Goal: Task Accomplishment & Management: Use online tool/utility

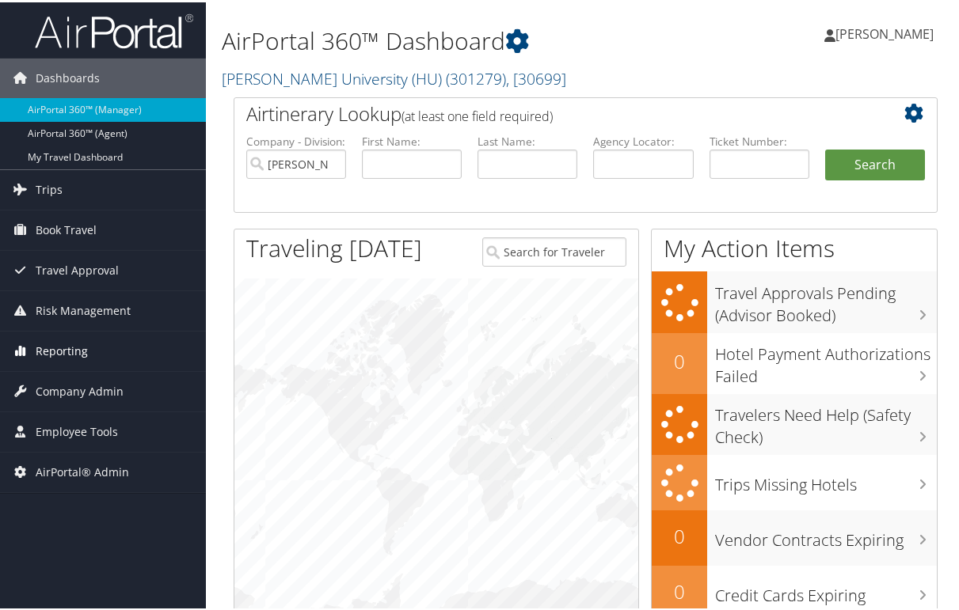
click at [53, 351] on span "Reporting" at bounding box center [62, 349] width 52 height 40
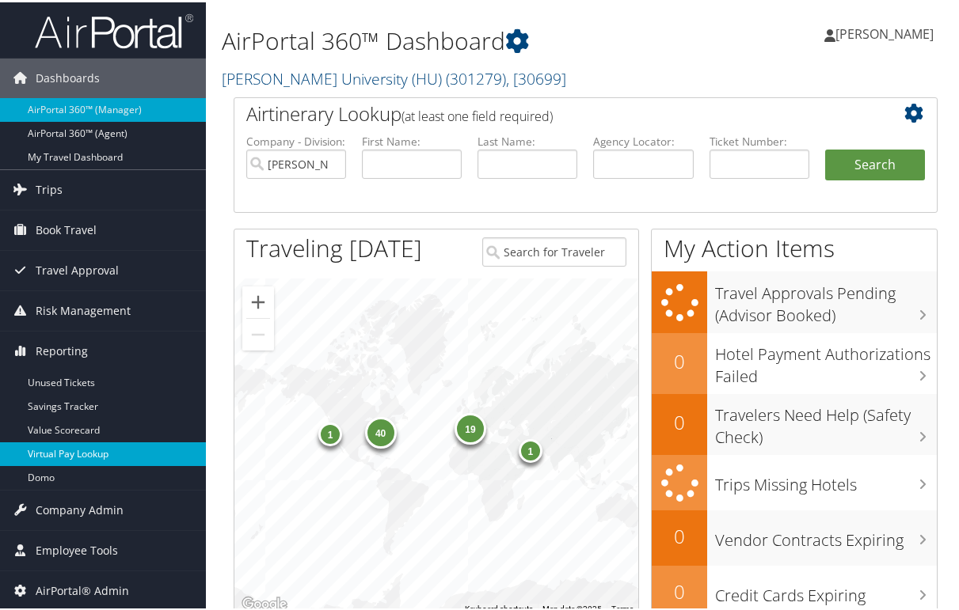
click at [80, 454] on link "Virtual Pay Lookup" at bounding box center [103, 452] width 206 height 24
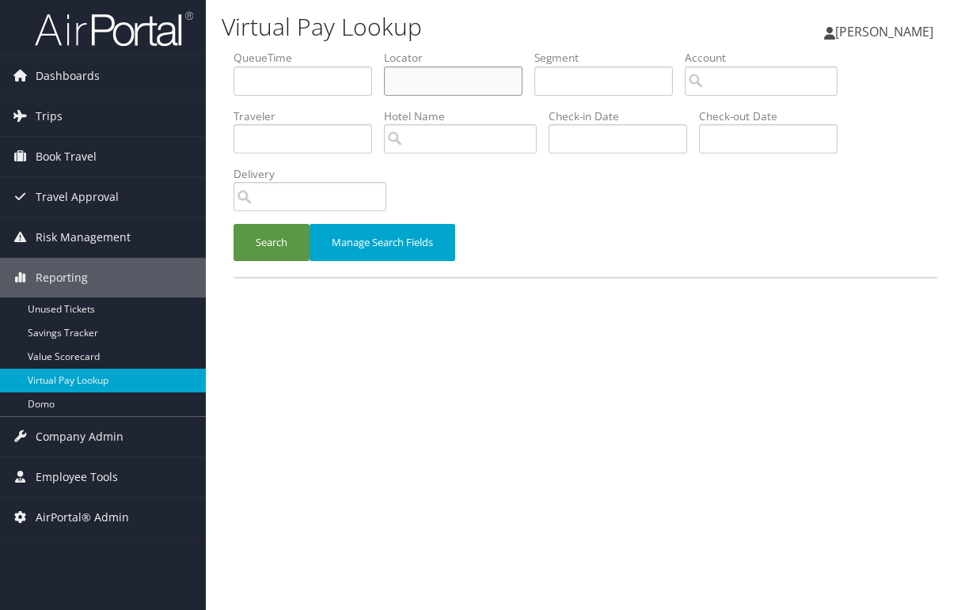
click at [450, 79] on input "text" at bounding box center [453, 81] width 139 height 29
paste input "DGKZTT"
type input "DGKZTT"
click at [348, 241] on button "Manage Search Fields" at bounding box center [383, 242] width 146 height 37
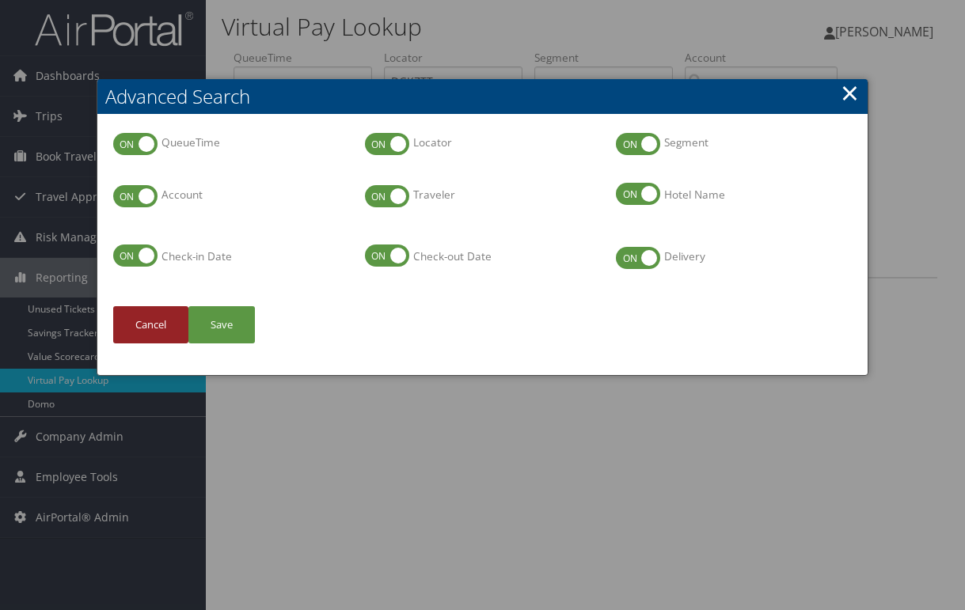
click at [150, 333] on button "Cancel" at bounding box center [150, 324] width 75 height 37
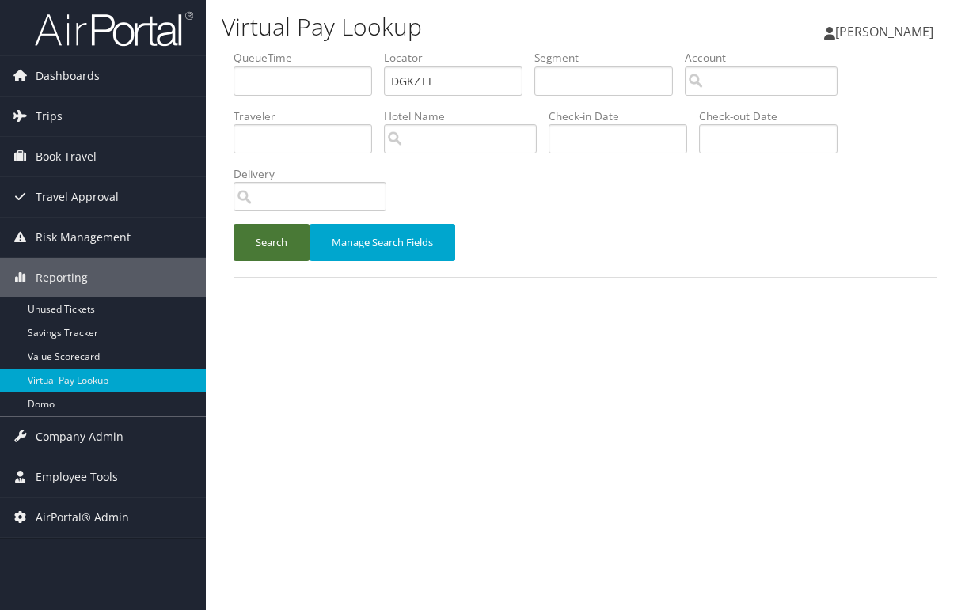
click at [256, 248] on button "Search" at bounding box center [272, 242] width 76 height 37
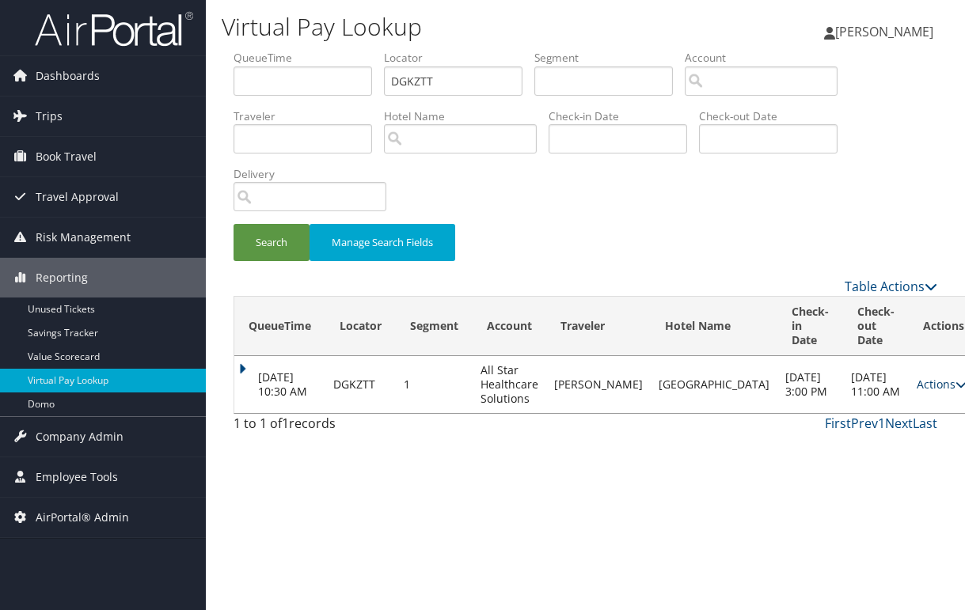
click at [917, 389] on link "Actions" at bounding box center [942, 384] width 50 height 15
click at [442, 526] on div "Virtual Pay Lookup Peggy Kane Peggy Kane My Settings Travel Agency Contacts Log…" at bounding box center [585, 305] width 759 height 610
click at [917, 392] on link "Actions" at bounding box center [942, 384] width 50 height 15
click at [872, 420] on link "Resend" at bounding box center [867, 414] width 100 height 27
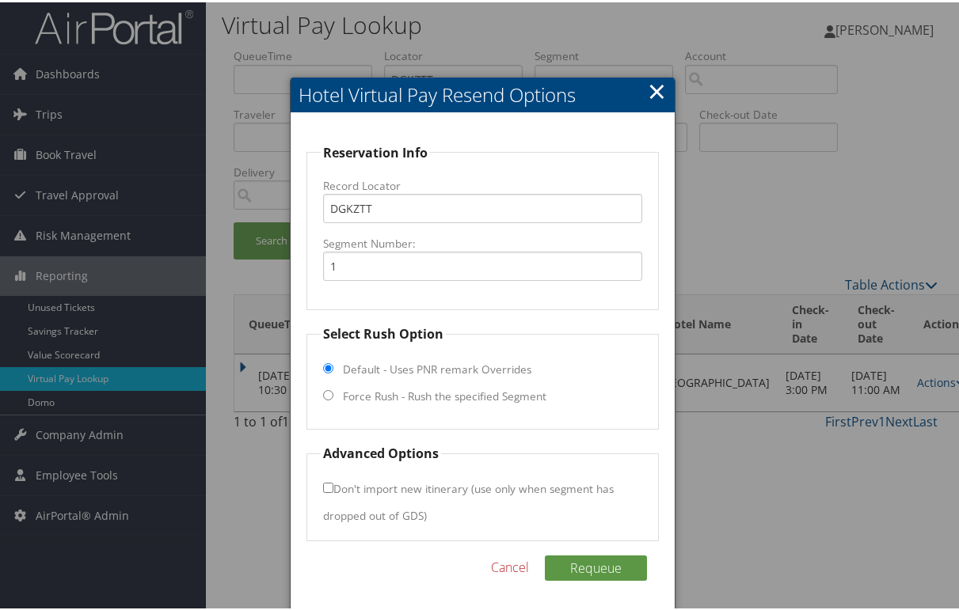
scroll to position [5, 0]
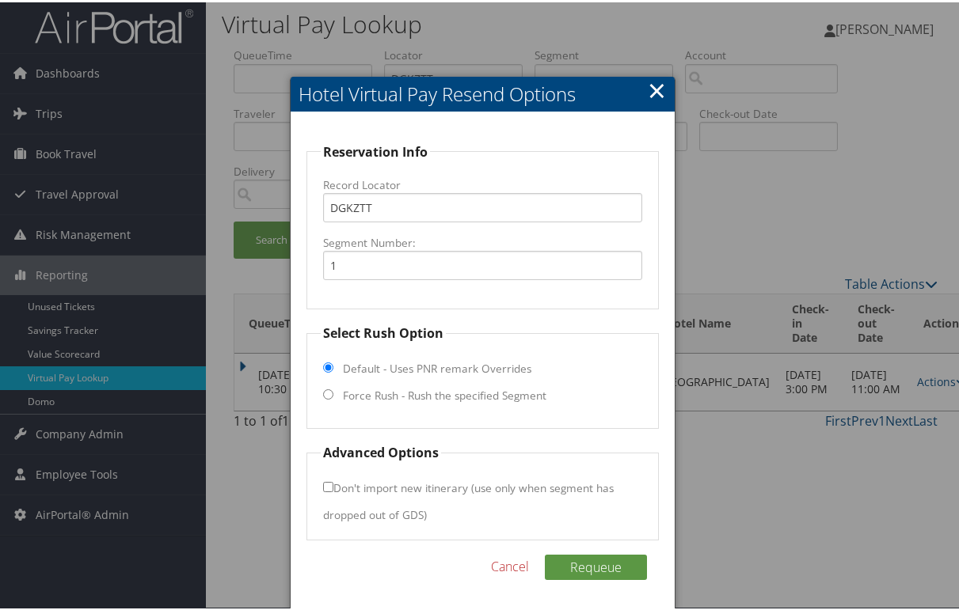
click at [357, 390] on label "Force Rush - Rush the specified Segment" at bounding box center [444, 394] width 203 height 16
click at [333, 390] on input "Force Rush - Rush the specified Segment" at bounding box center [328, 392] width 10 height 10
radio input "true"
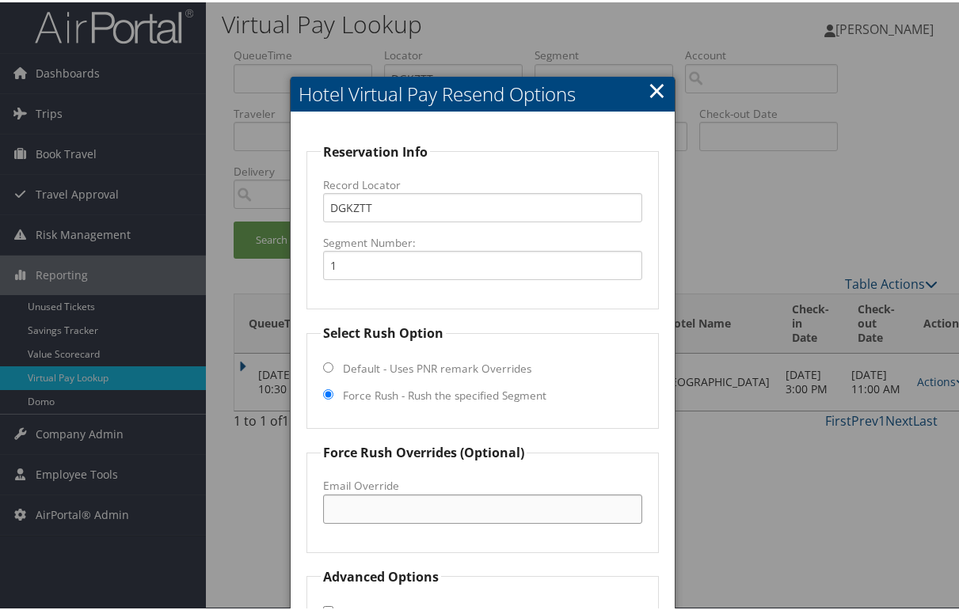
click at [427, 505] on input "Email Override" at bounding box center [483, 506] width 320 height 29
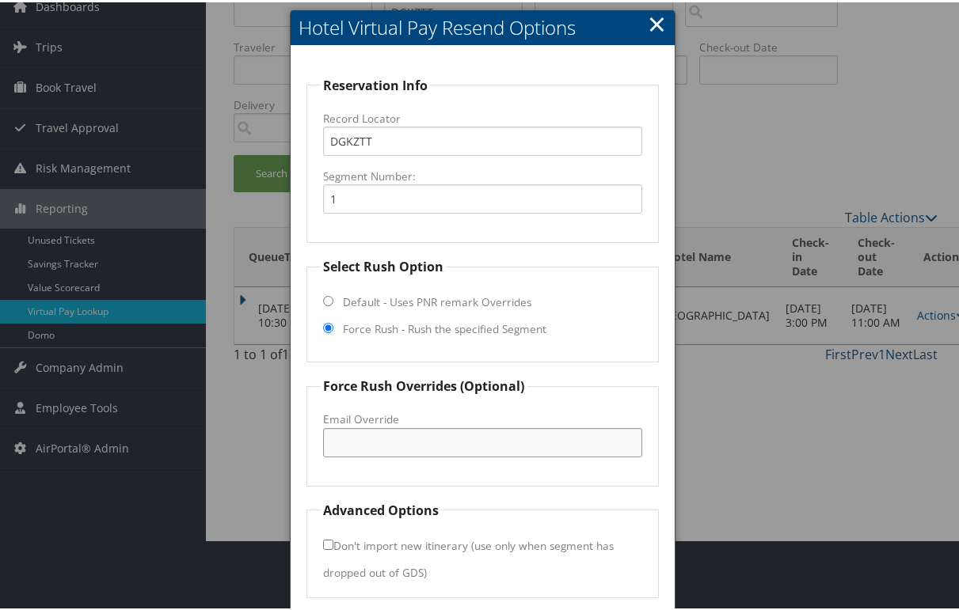
scroll to position [129, 0]
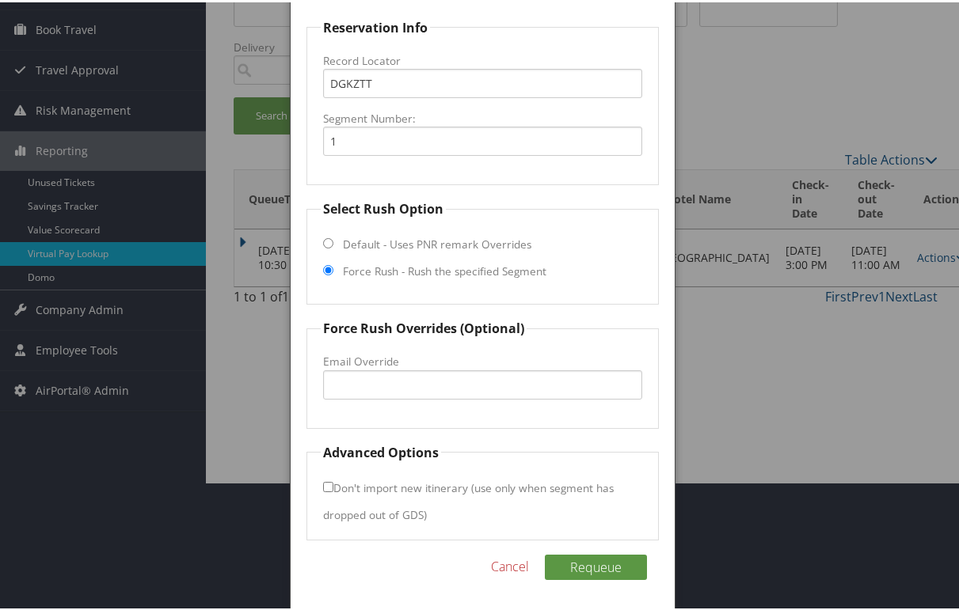
click at [329, 238] on input "Default - Uses PNR remark Overrides" at bounding box center [328, 241] width 10 height 10
radio input "true"
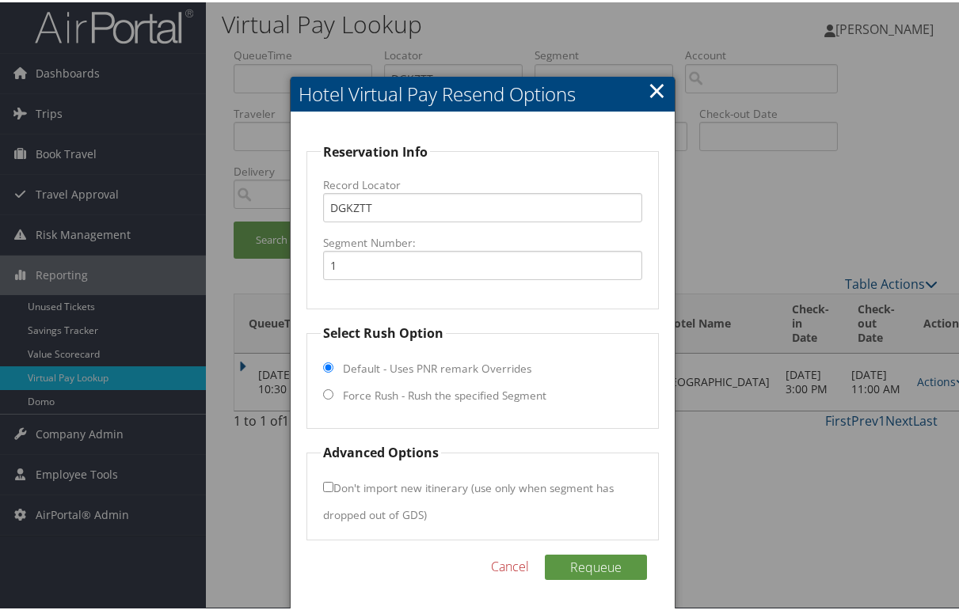
scroll to position [5, 0]
click at [587, 559] on button "Requeue" at bounding box center [596, 565] width 102 height 25
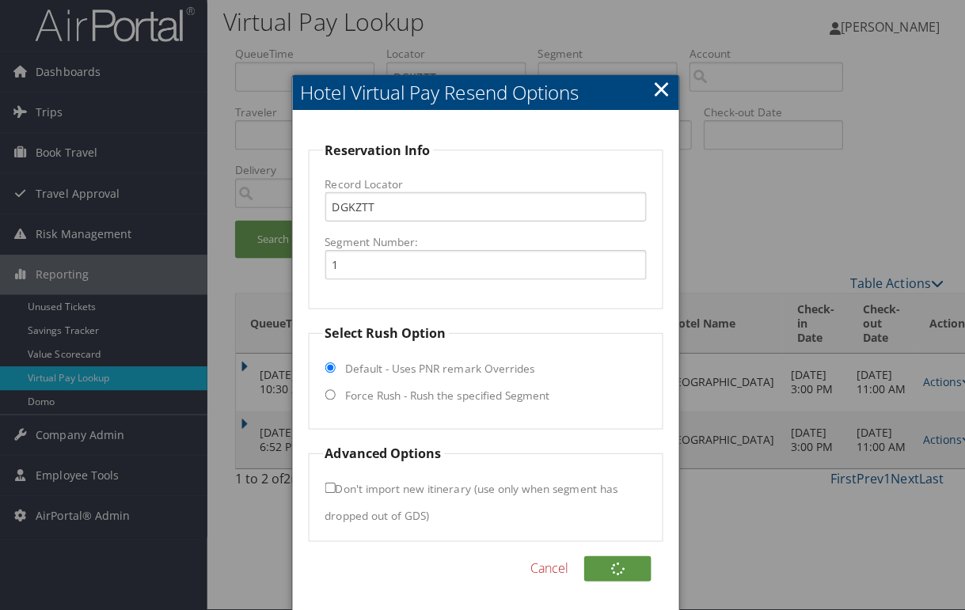
scroll to position [0, 0]
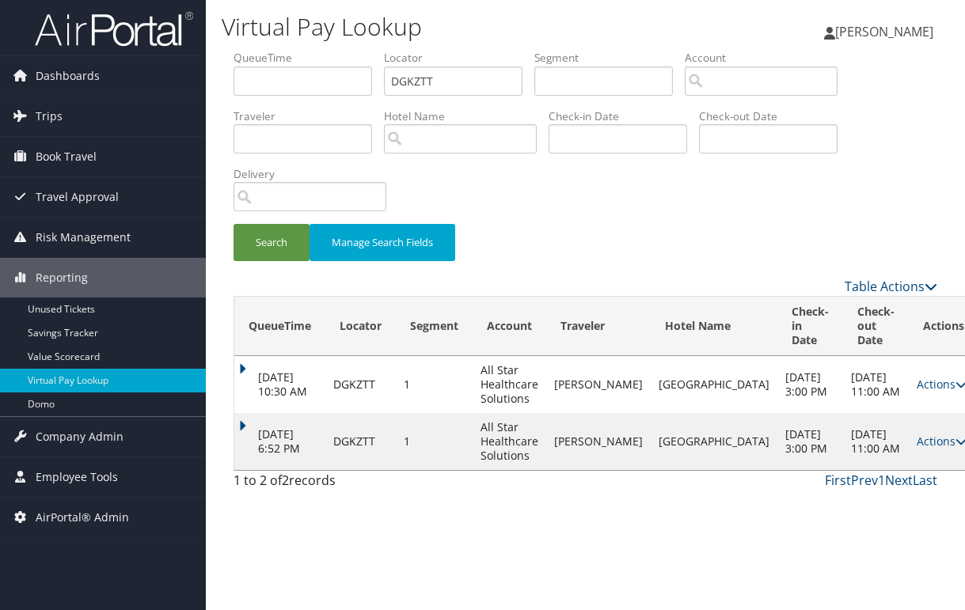
click at [559, 539] on div "Virtual Pay Lookup Peggy Kane Peggy Kane My Settings Travel Agency Contacts Log…" at bounding box center [585, 305] width 759 height 610
click at [633, 247] on div "Search Manage Search Fields" at bounding box center [586, 250] width 728 height 53
click at [956, 447] on icon at bounding box center [961, 441] width 11 height 11
click at [680, 551] on div "Virtual Pay Lookup Peggy Kane Peggy Kane My Settings Travel Agency Contacts Log…" at bounding box center [585, 305] width 759 height 610
click at [956, 447] on icon at bounding box center [961, 441] width 11 height 11
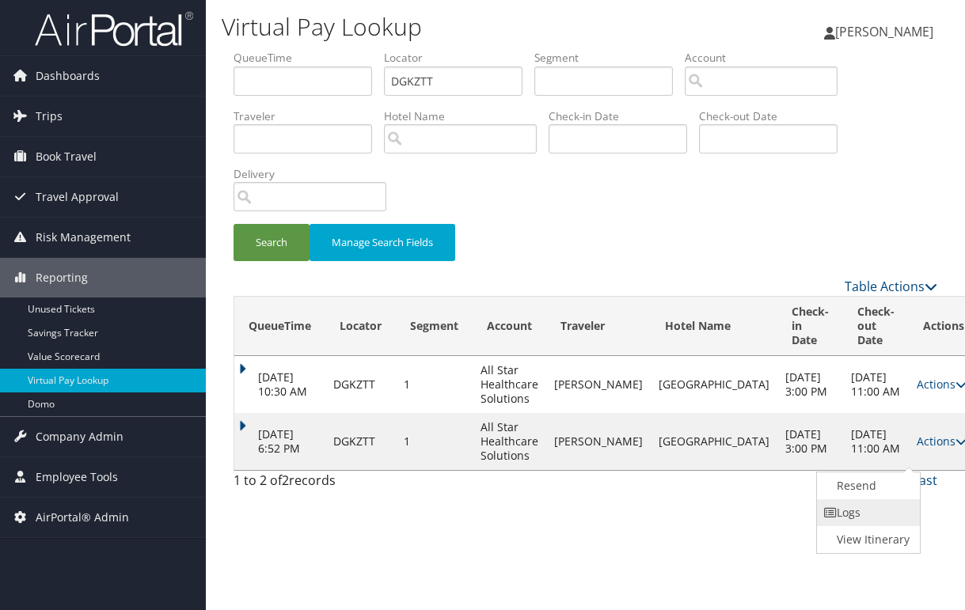
click at [868, 512] on link "Logs" at bounding box center [867, 513] width 100 height 27
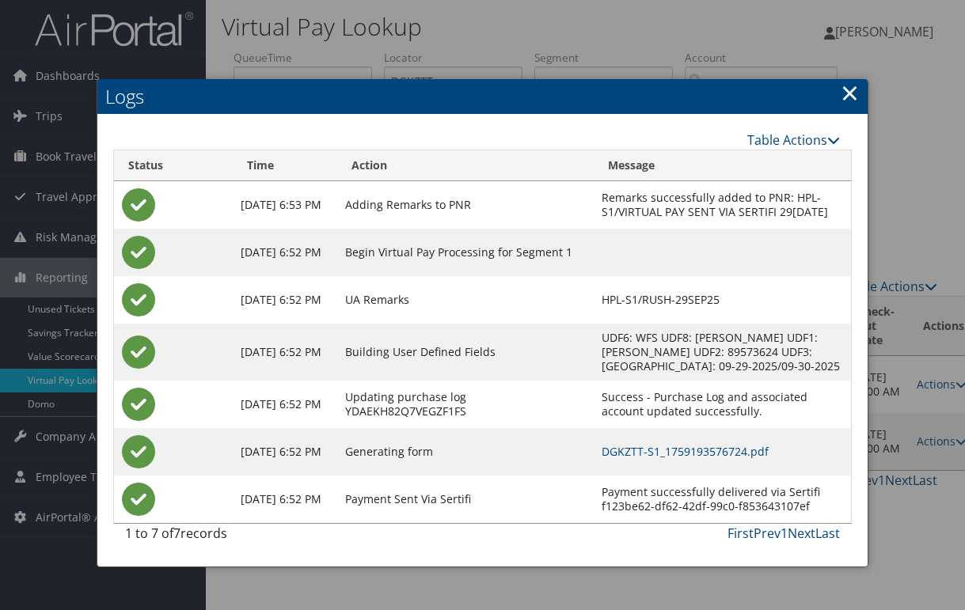
click at [711, 276] on td at bounding box center [722, 253] width 257 height 48
click at [683, 459] on link "DGKZTT-S1_1759193576724.pdf" at bounding box center [685, 451] width 167 height 15
